Goal: Task Accomplishment & Management: Use online tool/utility

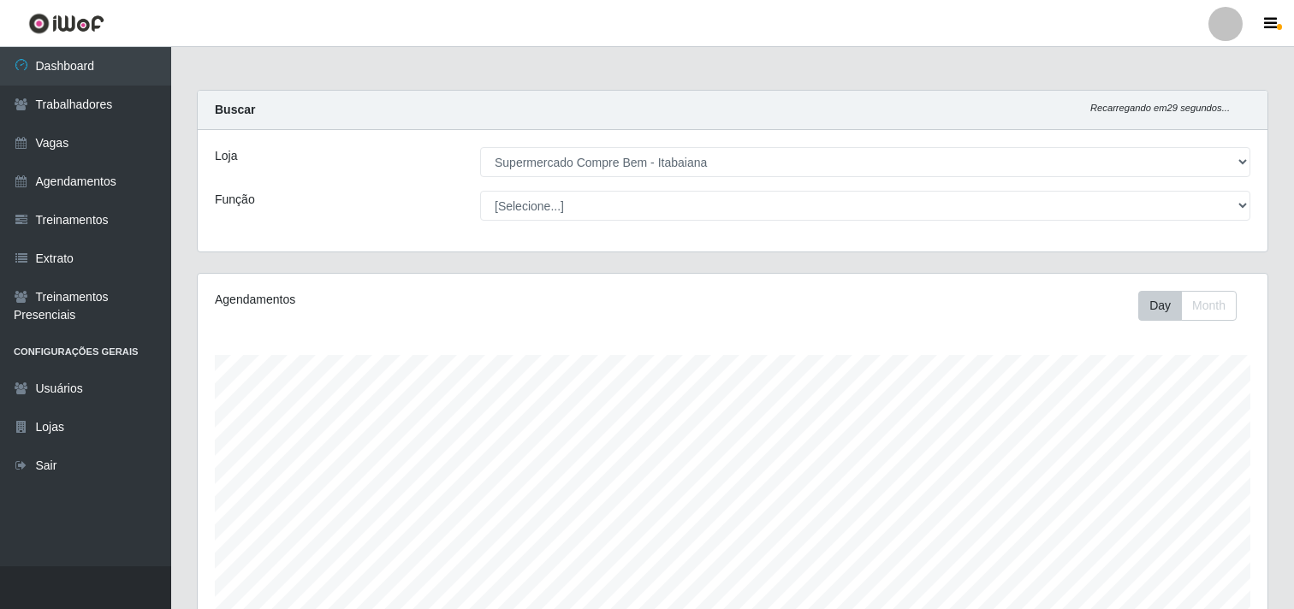
select select "264"
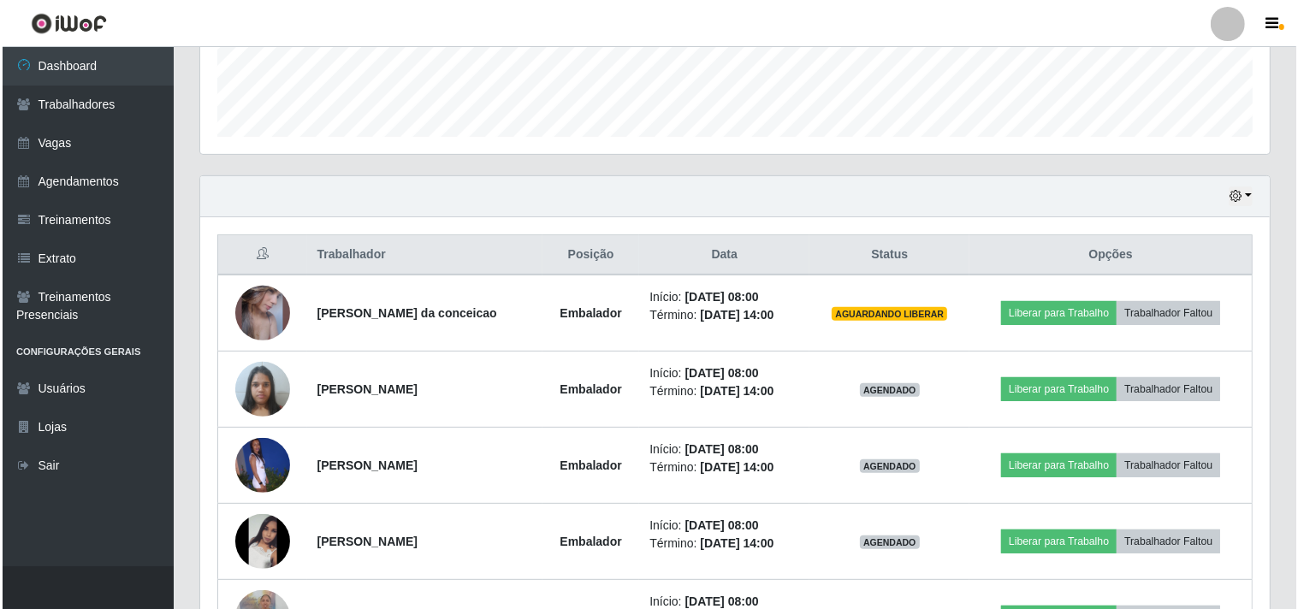
scroll to position [665, 0]
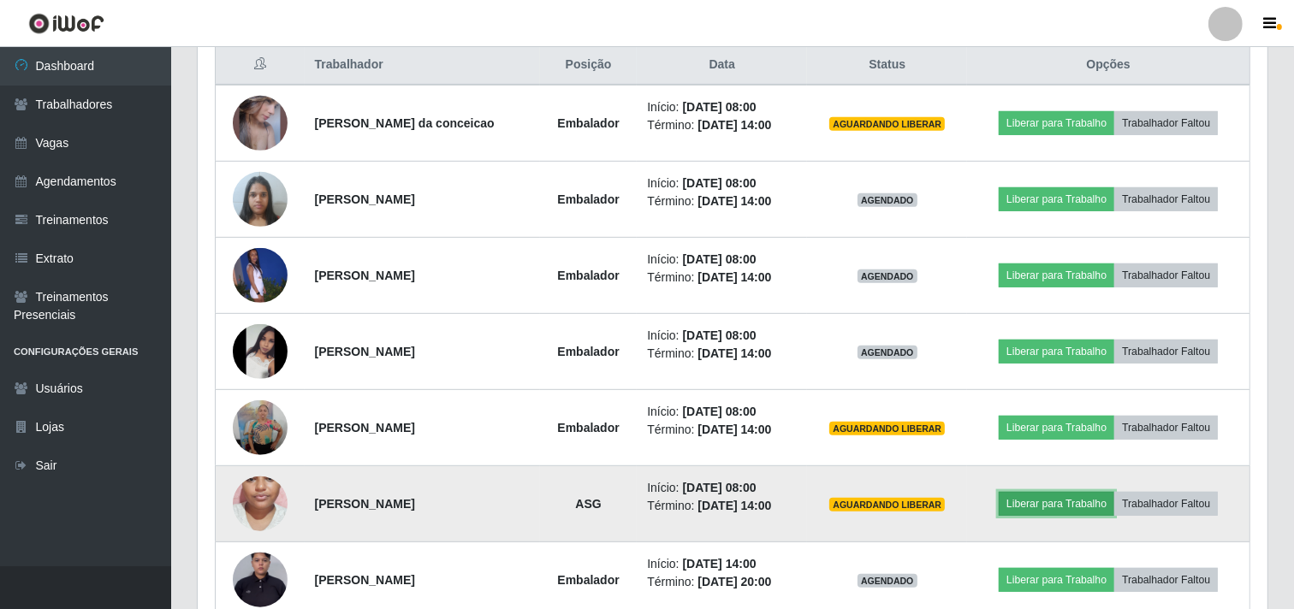
click at [1054, 506] on button "Liberar para Trabalho" at bounding box center [1057, 504] width 116 height 24
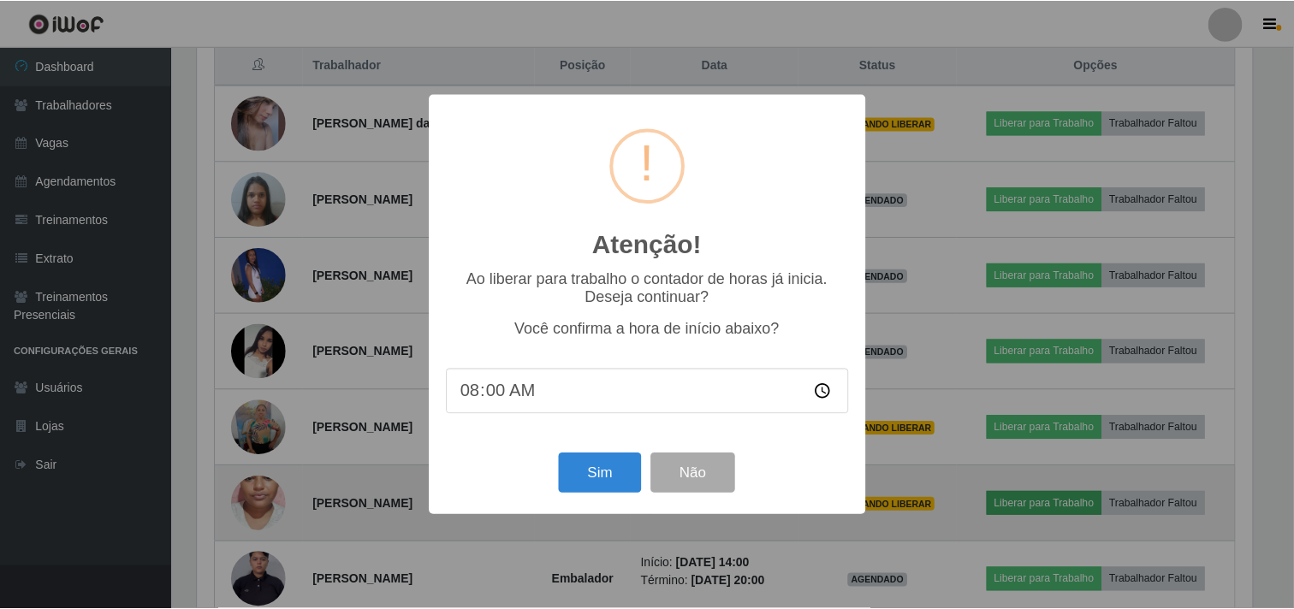
scroll to position [354, 1059]
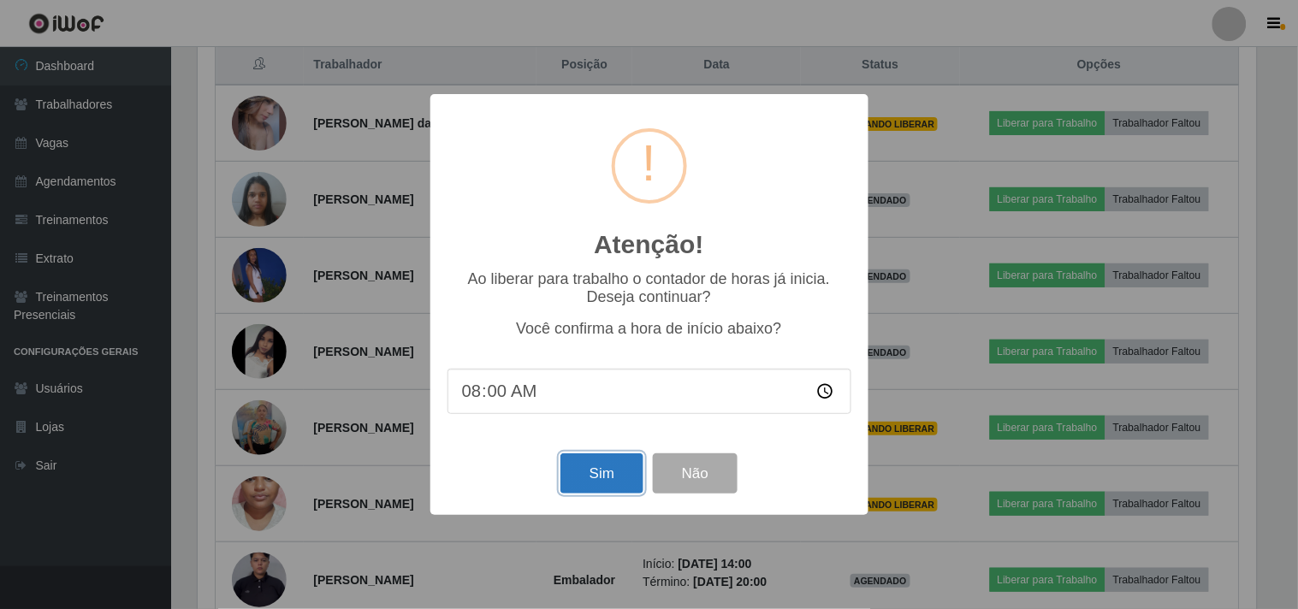
click at [585, 472] on button "Sim" at bounding box center [602, 474] width 83 height 40
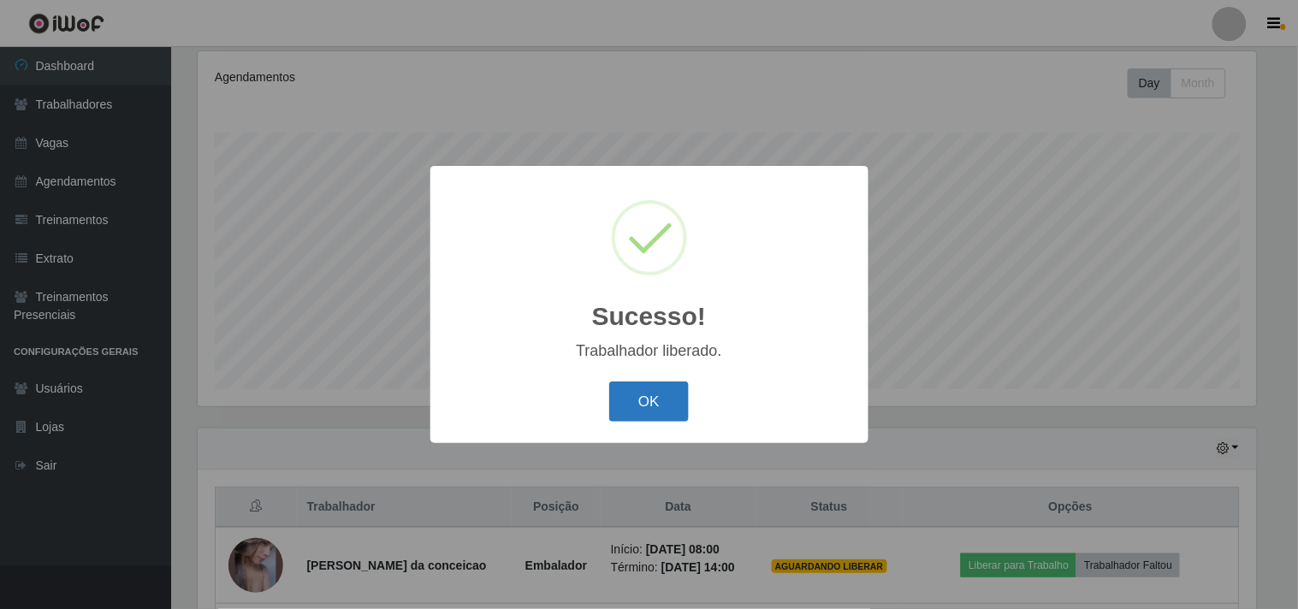
click at [656, 400] on button "OK" at bounding box center [649, 402] width 80 height 40
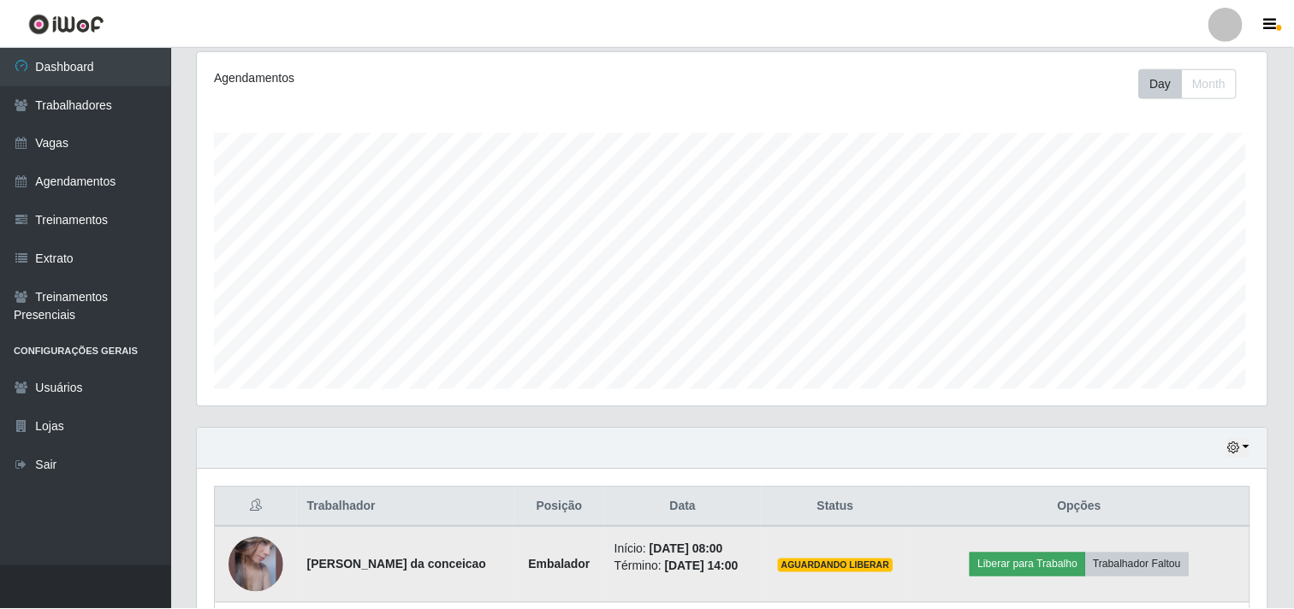
scroll to position [354, 1070]
click at [1030, 559] on button "Liberar para Trabalho" at bounding box center [1028, 566] width 116 height 24
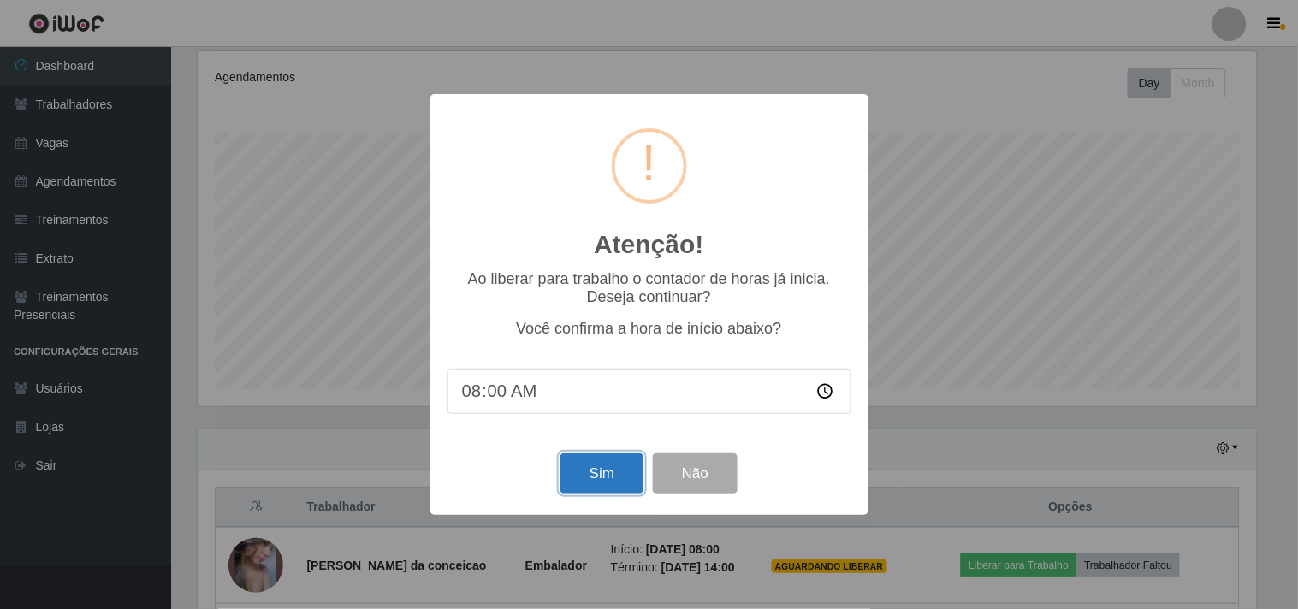
click at [585, 472] on button "Sim" at bounding box center [602, 474] width 83 height 40
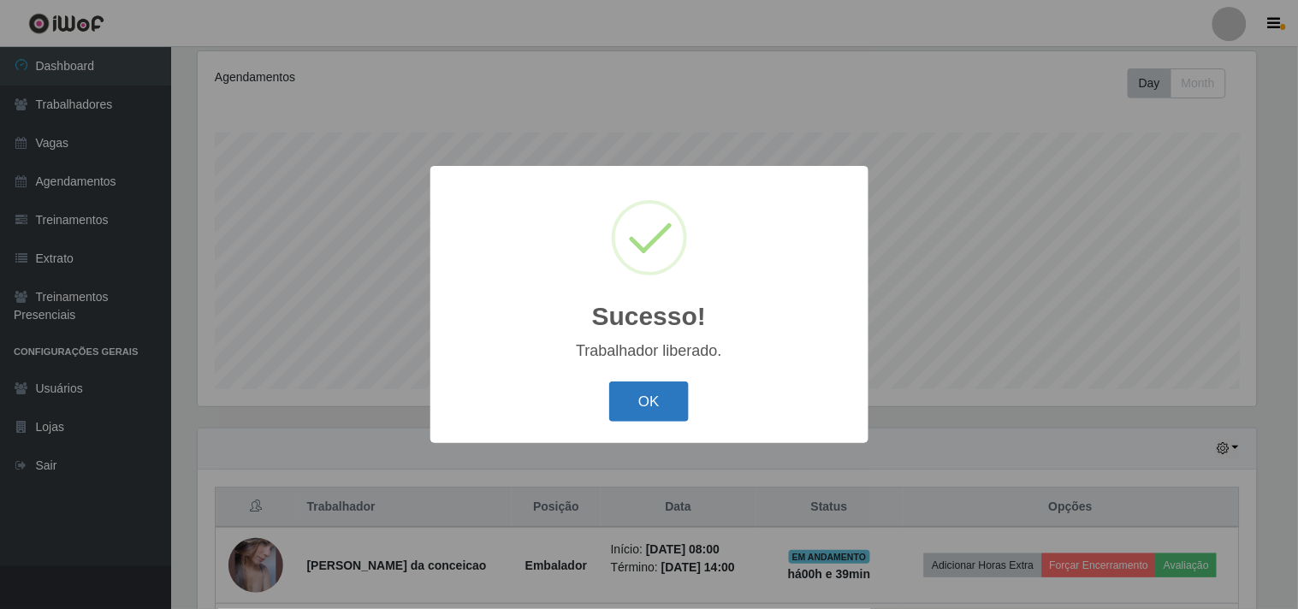
click at [659, 401] on button "OK" at bounding box center [649, 402] width 80 height 40
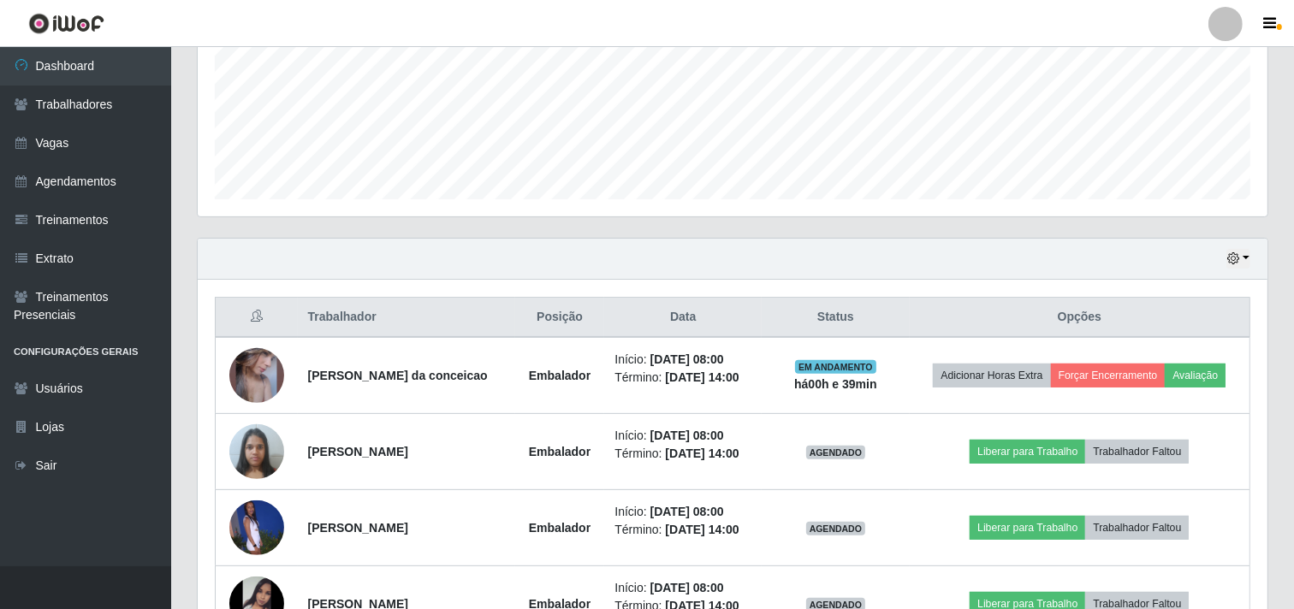
scroll to position [697, 0]
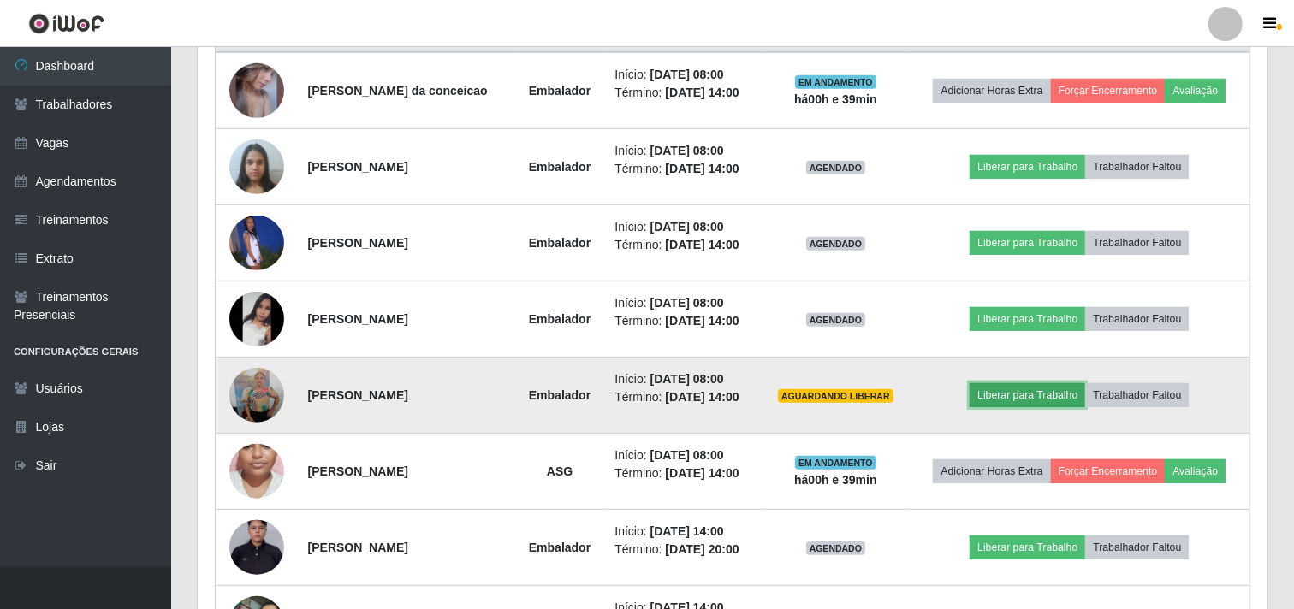
click at [1044, 399] on button "Liberar para Trabalho" at bounding box center [1028, 395] width 116 height 24
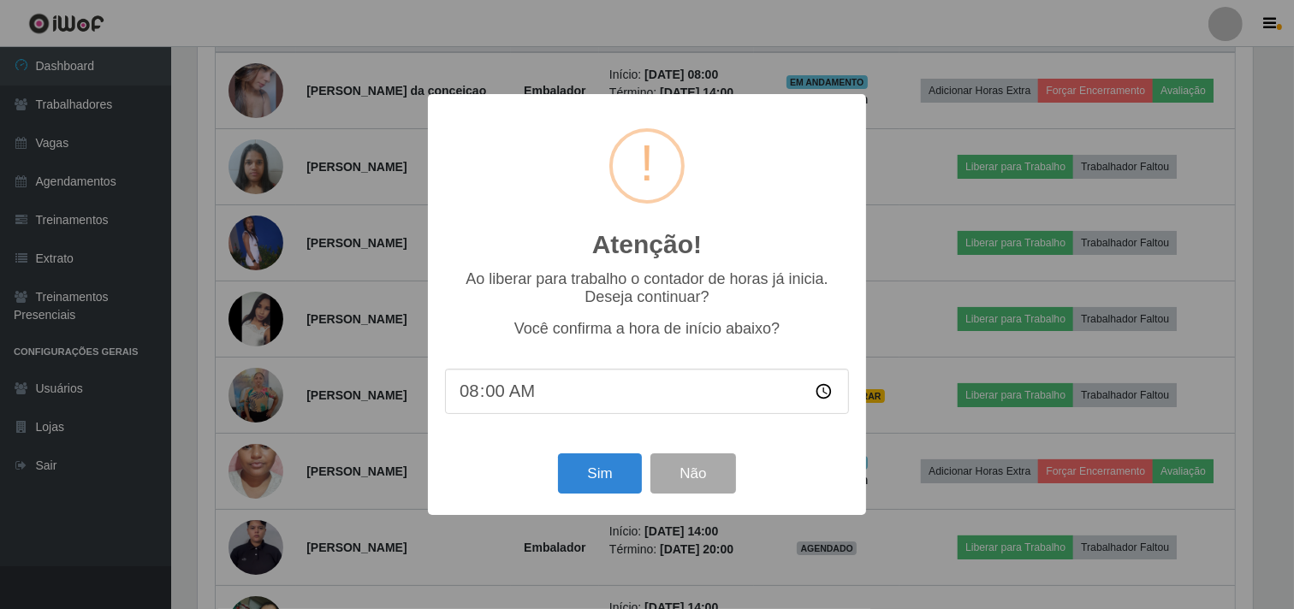
scroll to position [354, 1059]
click at [618, 475] on button "Sim" at bounding box center [602, 474] width 83 height 40
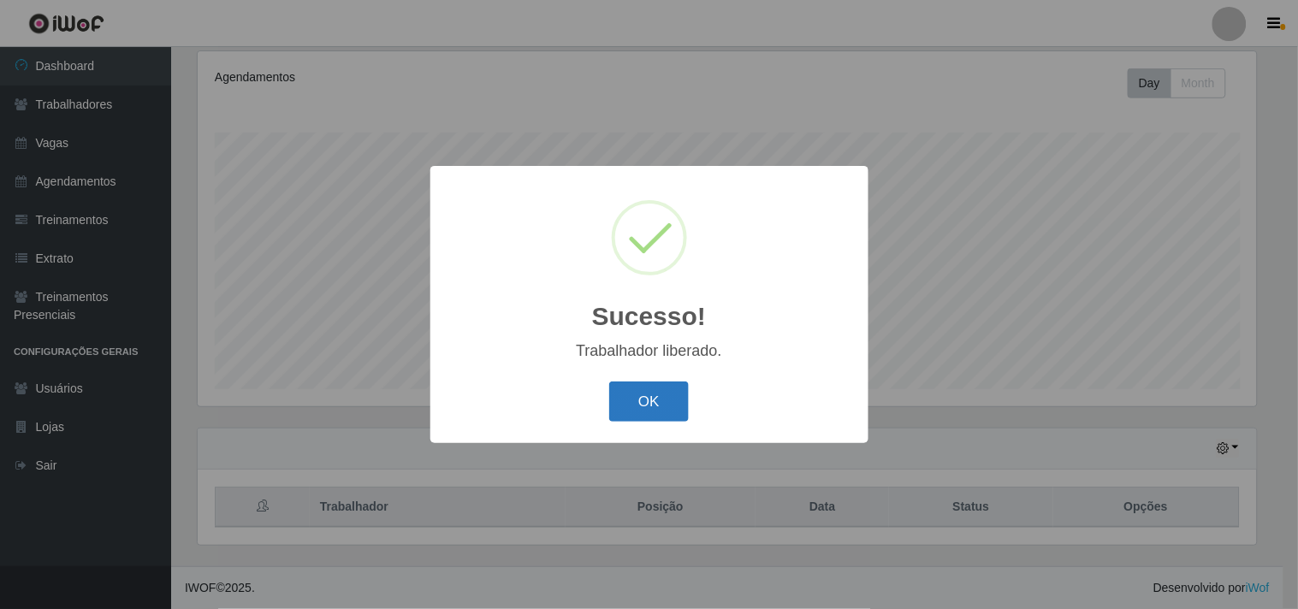
click at [612, 403] on button "OK" at bounding box center [649, 402] width 80 height 40
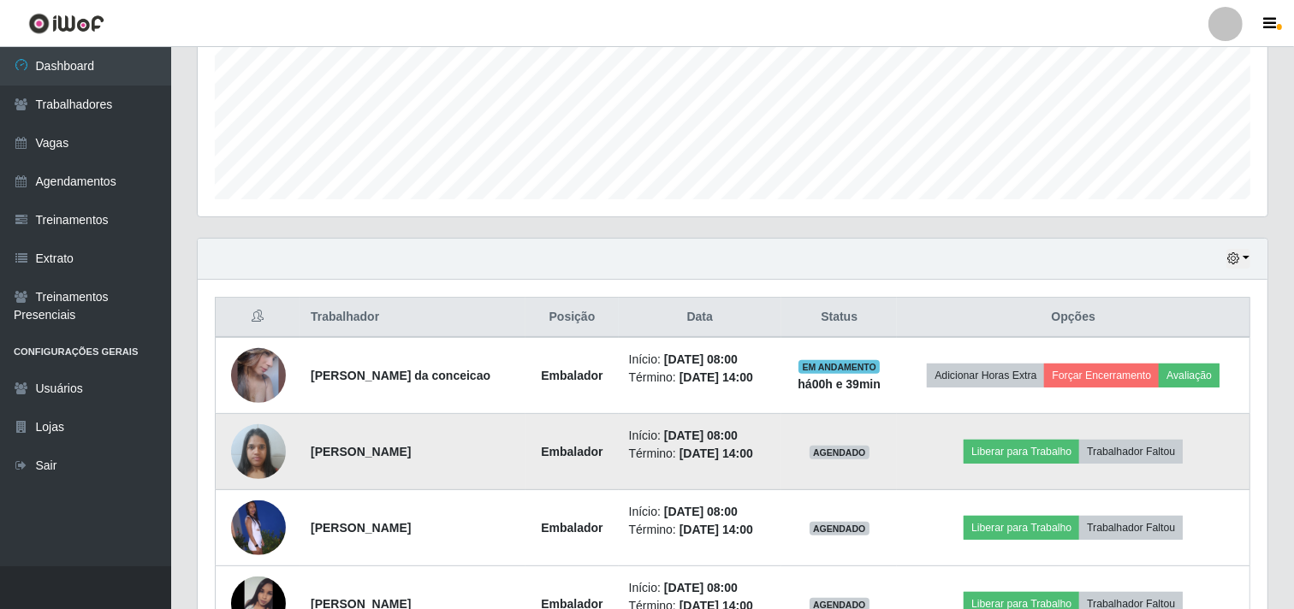
scroll to position [507, 0]
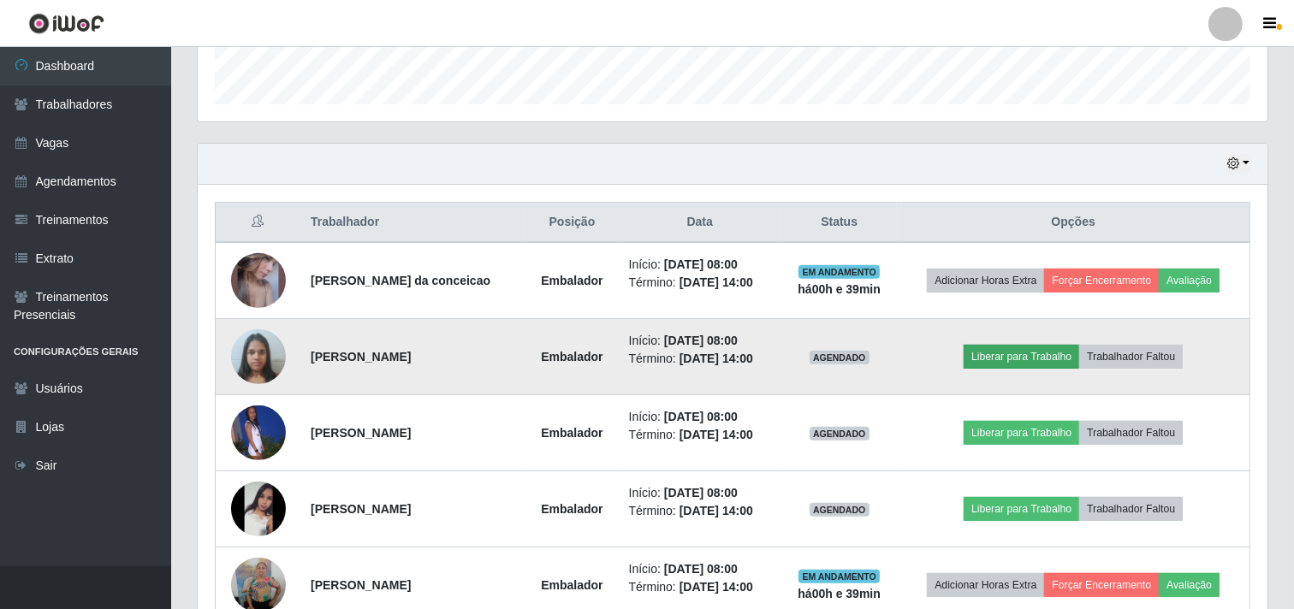
drag, startPoint x: 1051, startPoint y: 342, endPoint x: 1042, endPoint y: 353, distance: 13.4
click at [1048, 347] on td "Liberar para Trabalho Trabalhador Faltou" at bounding box center [1073, 357] width 353 height 76
click at [1041, 353] on button "Liberar para Trabalho" at bounding box center [1022, 357] width 116 height 24
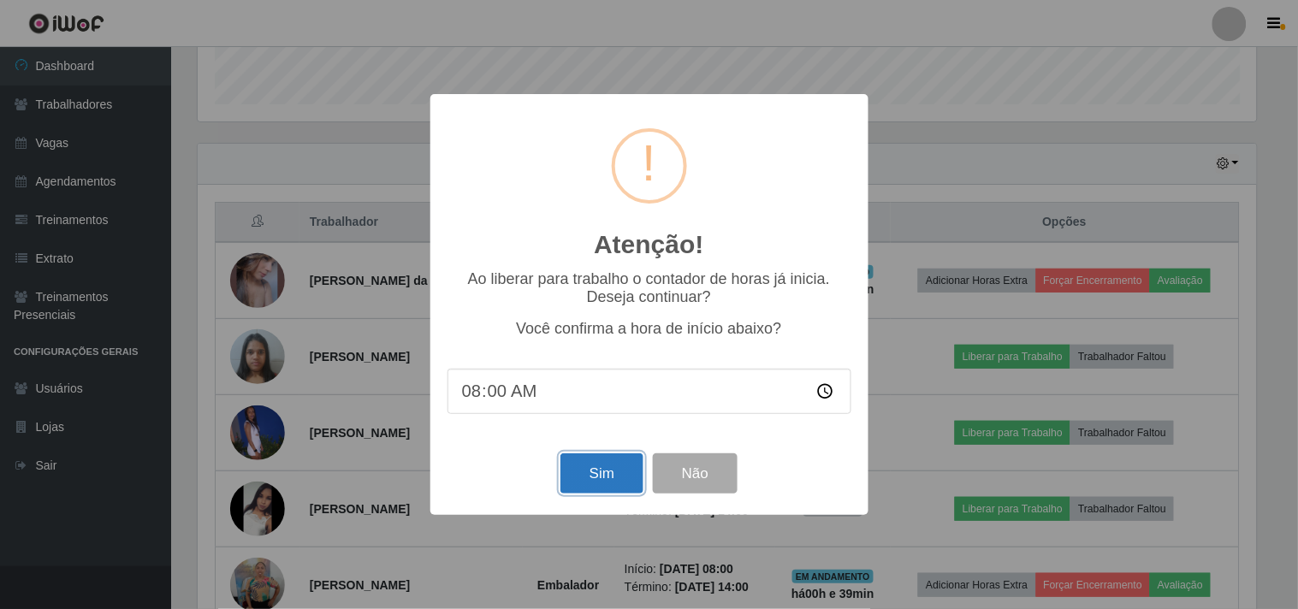
click at [585, 459] on button "Sim" at bounding box center [602, 474] width 83 height 40
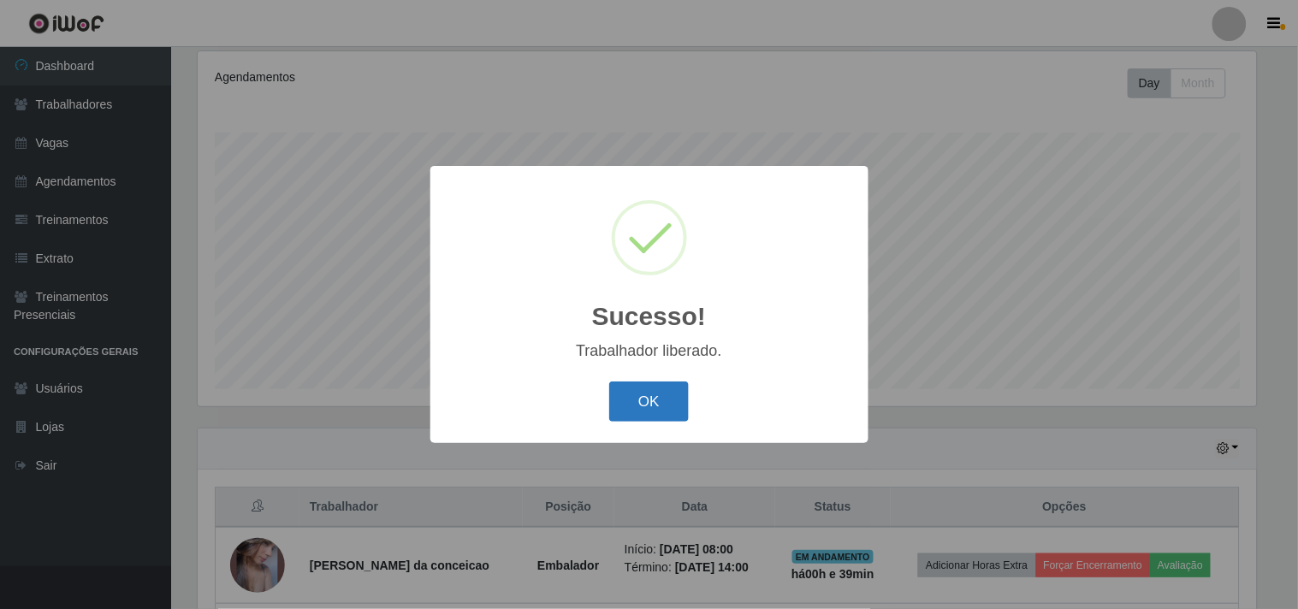
click at [655, 414] on button "OK" at bounding box center [649, 402] width 80 height 40
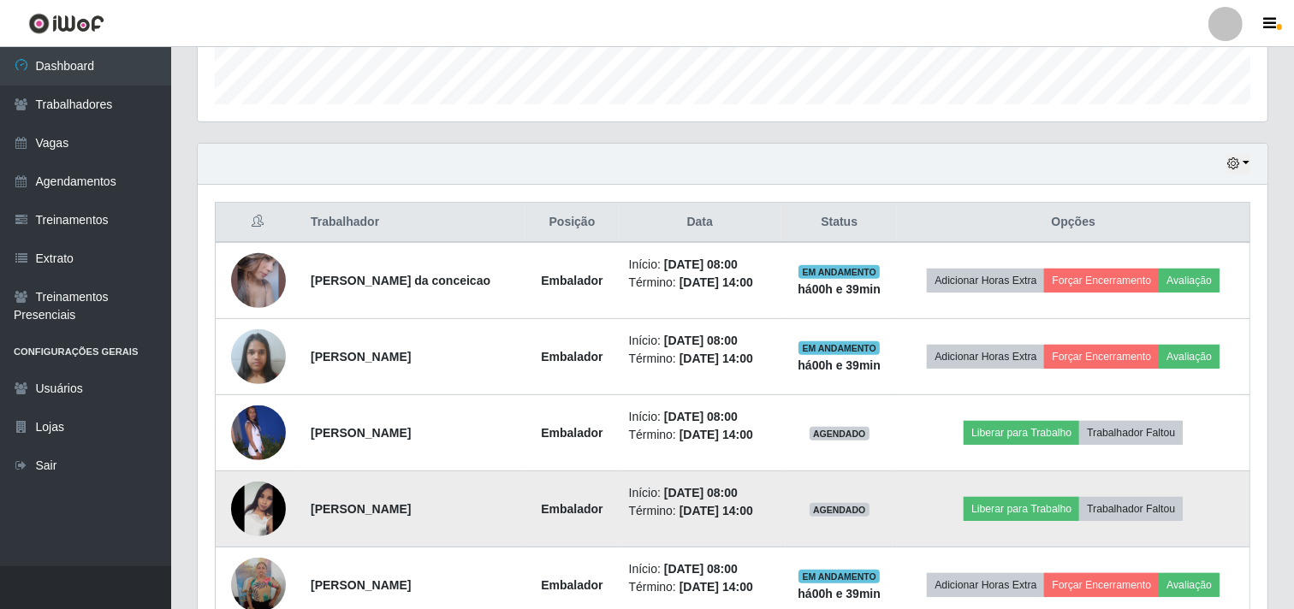
click at [1033, 522] on td "Liberar para Trabalho Trabalhador Faltou" at bounding box center [1073, 510] width 353 height 76
click at [1016, 501] on button "Liberar para Trabalho" at bounding box center [1022, 509] width 116 height 24
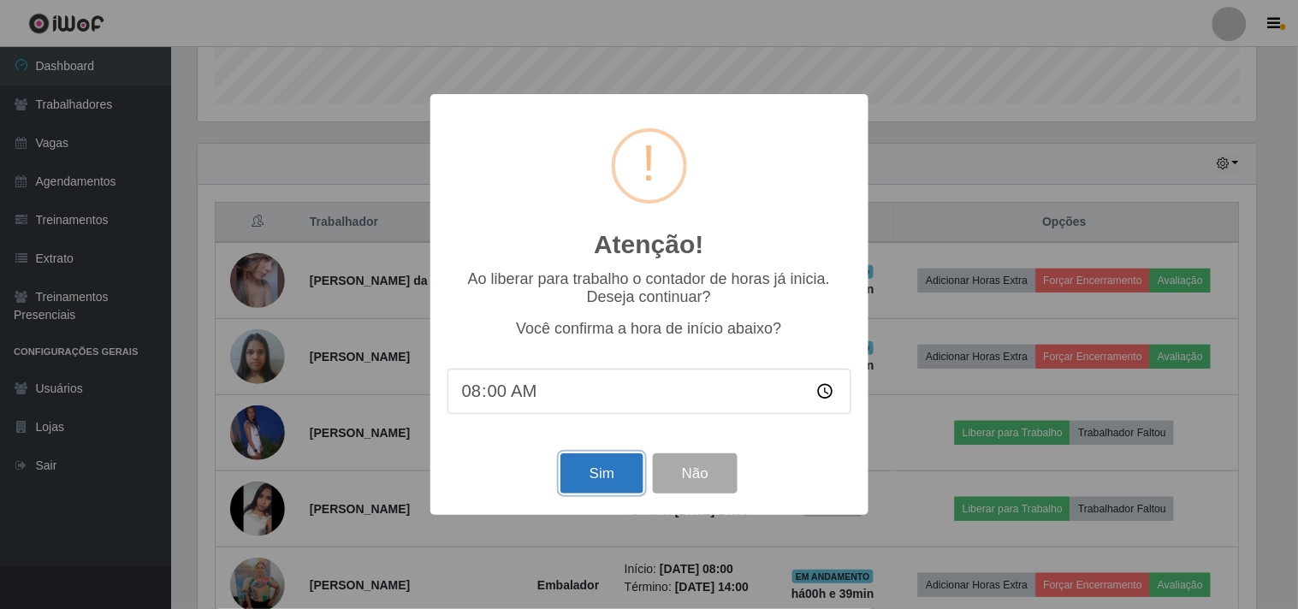
click at [575, 465] on button "Sim" at bounding box center [602, 474] width 83 height 40
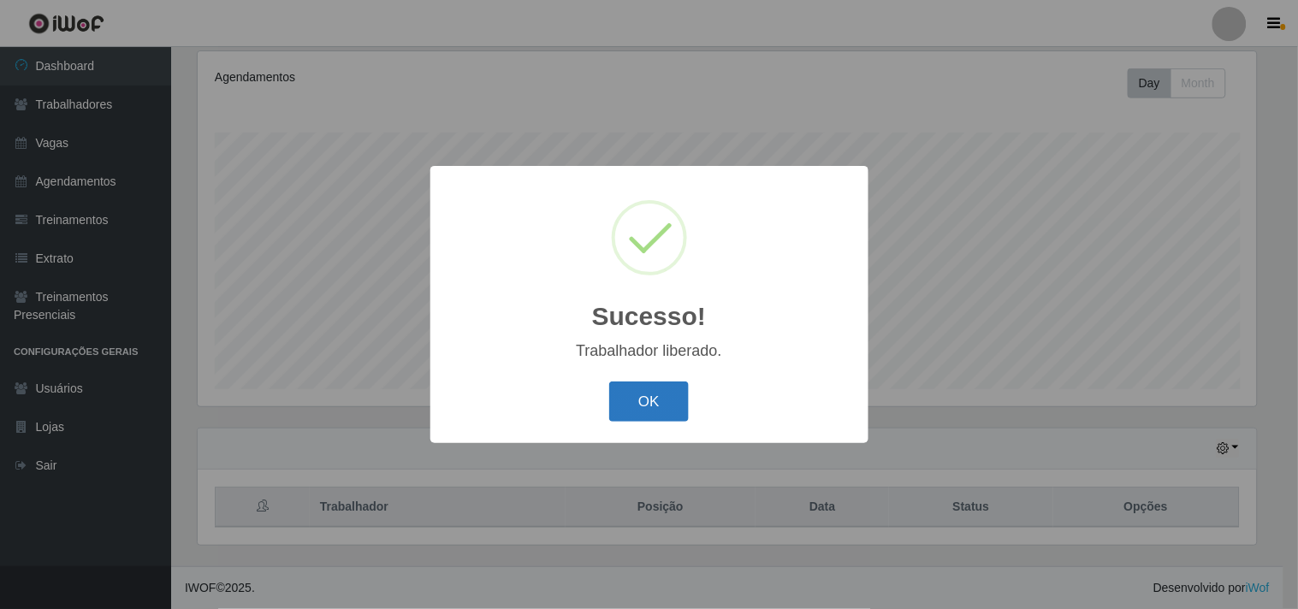
click at [627, 382] on button "OK" at bounding box center [649, 402] width 80 height 40
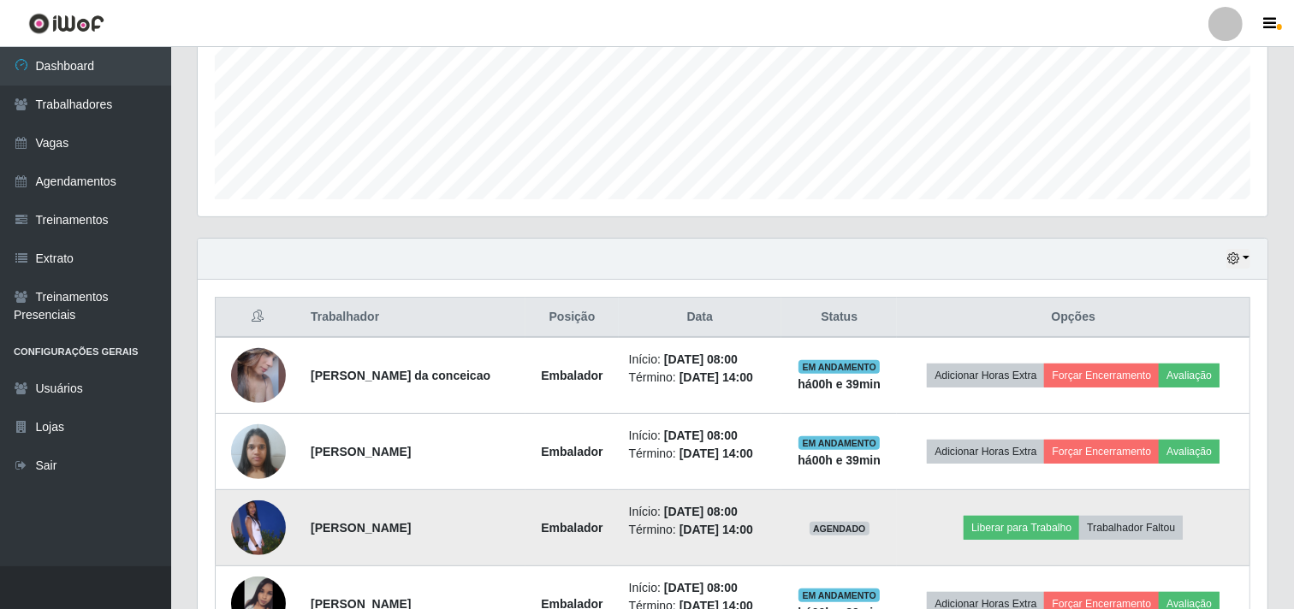
click at [1027, 513] on td "Liberar para Trabalho Trabalhador Faltou" at bounding box center [1073, 528] width 353 height 76
click at [1023, 526] on button "Liberar para Trabalho" at bounding box center [1022, 528] width 116 height 24
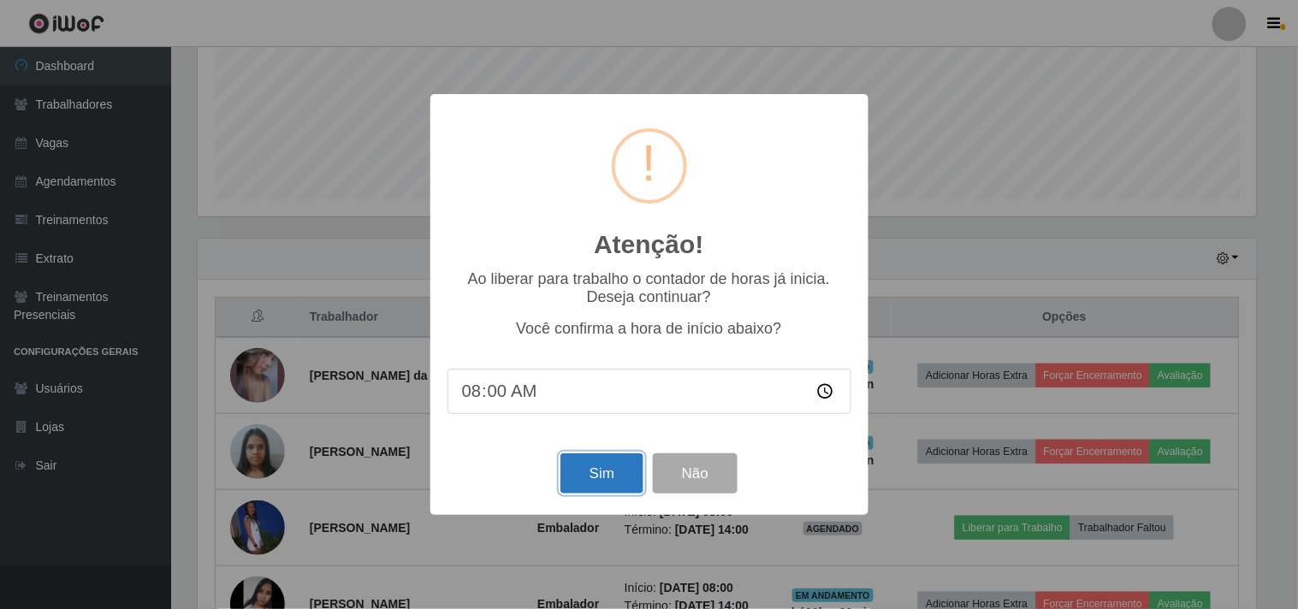
click at [586, 467] on button "Sim" at bounding box center [602, 474] width 83 height 40
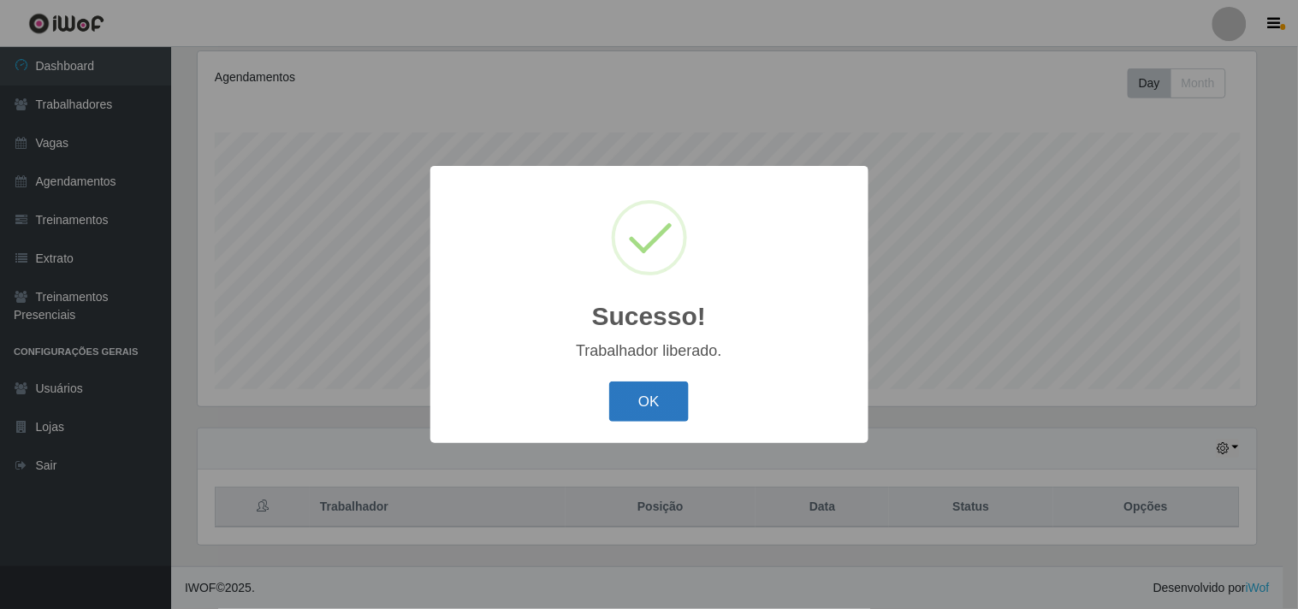
click at [656, 387] on button "OK" at bounding box center [649, 402] width 80 height 40
